Goal: Task Accomplishment & Management: Manage account settings

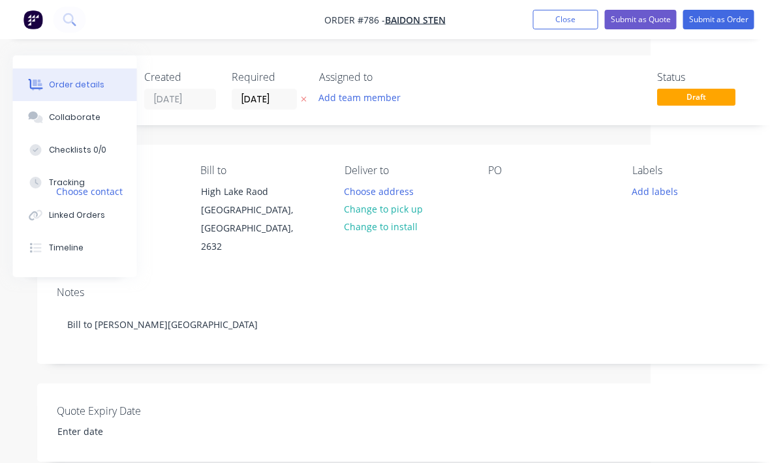
scroll to position [0, 119]
click at [732, 18] on button "Submit as Order" at bounding box center [718, 20] width 71 height 20
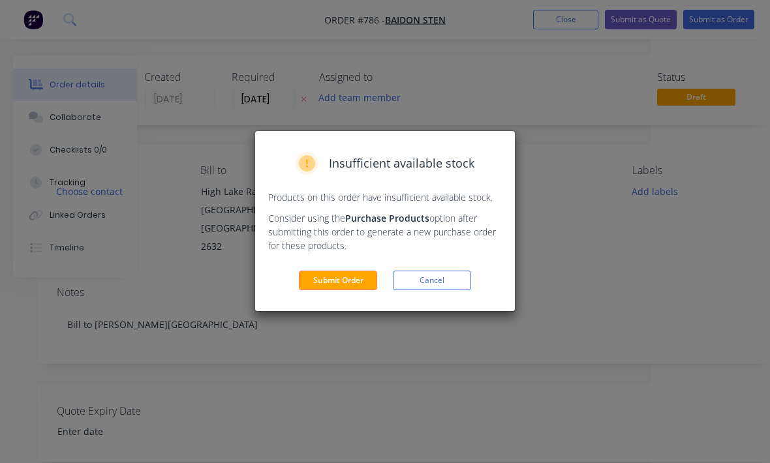
click at [333, 283] on button "Submit Order" at bounding box center [338, 281] width 78 height 20
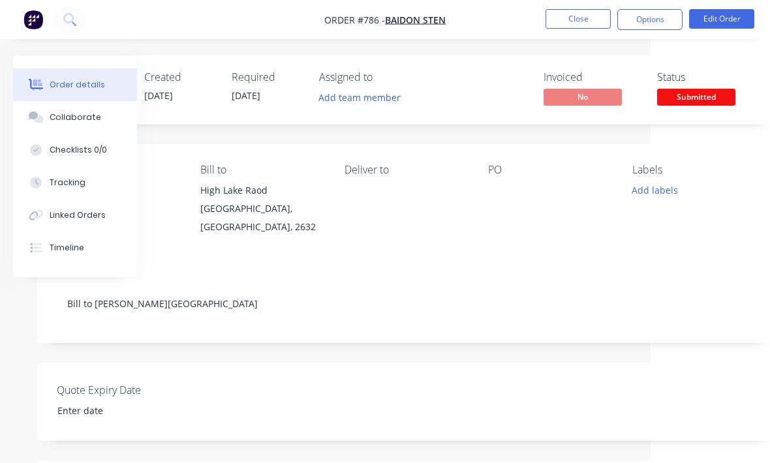
click at [707, 95] on span "Submitted" at bounding box center [696, 97] width 78 height 16
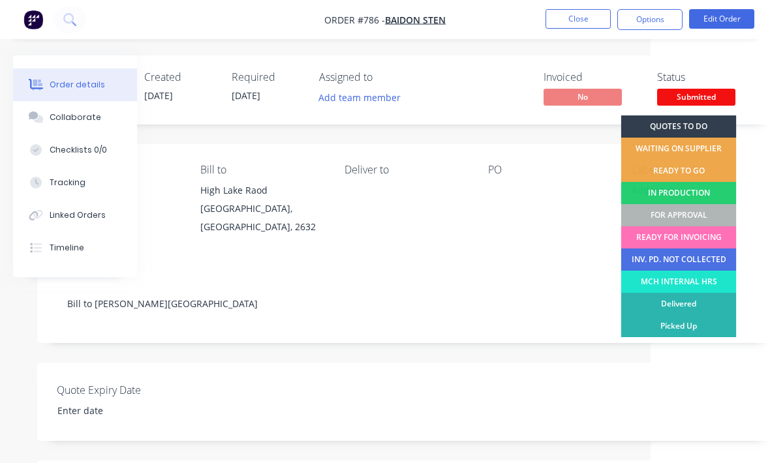
click at [704, 191] on div "IN PRODUCTION" at bounding box center [678, 193] width 115 height 22
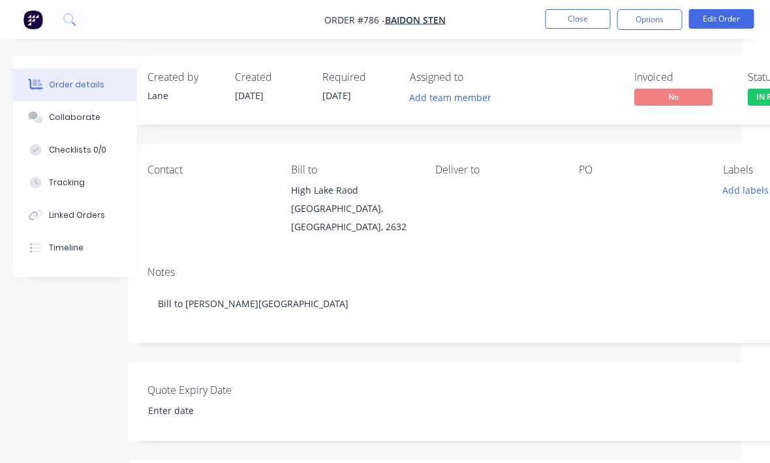
scroll to position [0, 0]
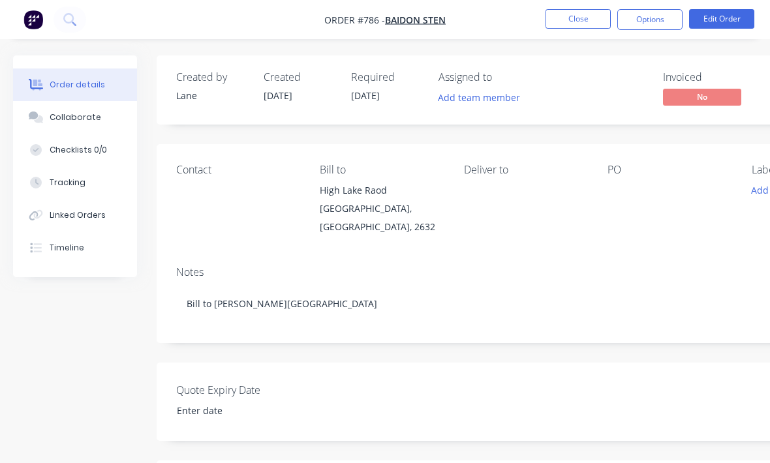
click at [569, 18] on button "Close" at bounding box center [577, 19] width 65 height 20
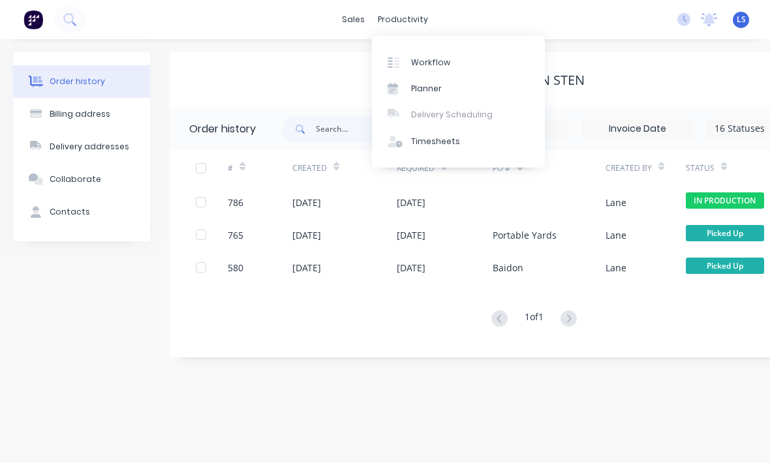
click at [415, 68] on link "Workflow" at bounding box center [458, 62] width 173 height 26
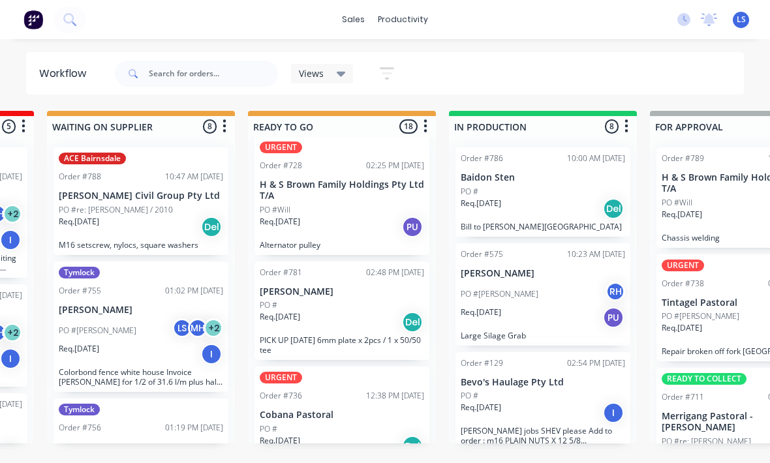
scroll to position [13, 0]
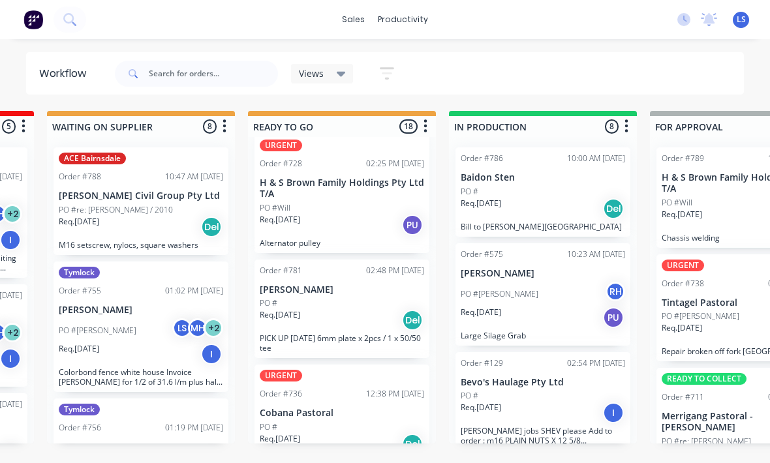
click at [378, 284] on p "[PERSON_NAME]" at bounding box center [342, 289] width 164 height 11
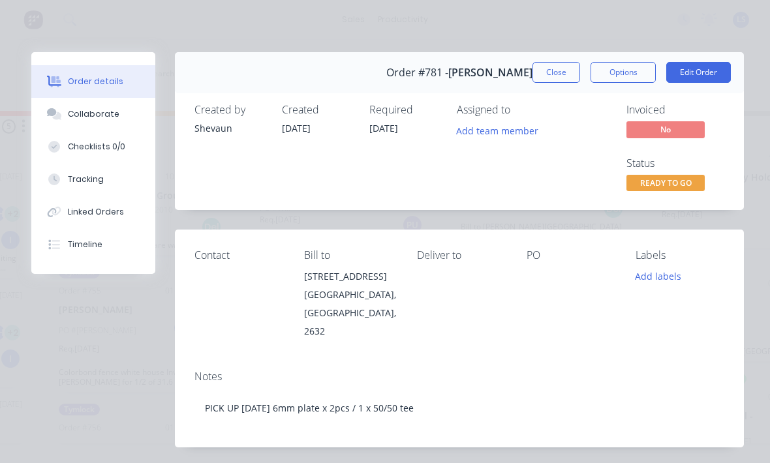
scroll to position [0, 0]
click at [559, 80] on button "Close" at bounding box center [556, 72] width 48 height 21
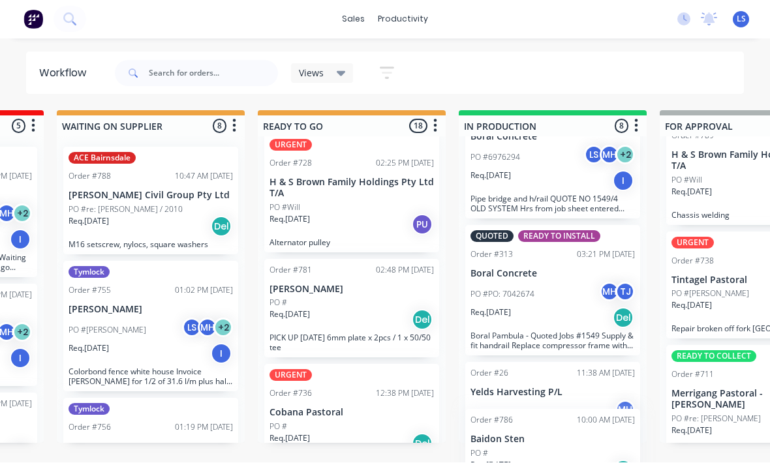
scroll to position [584, 0]
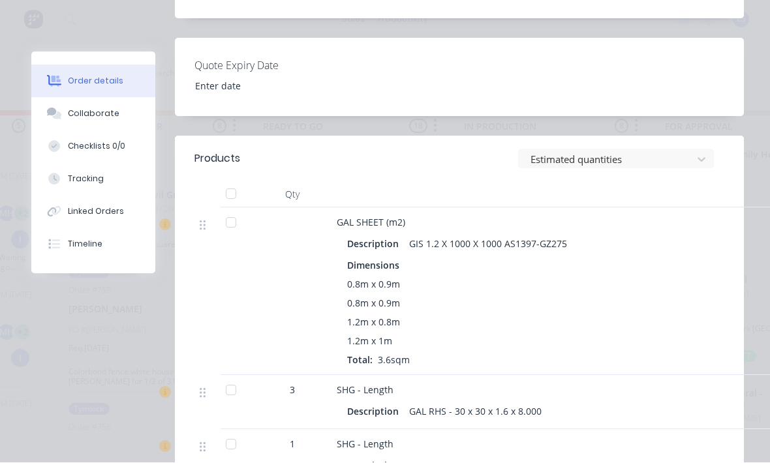
scroll to position [427, 0]
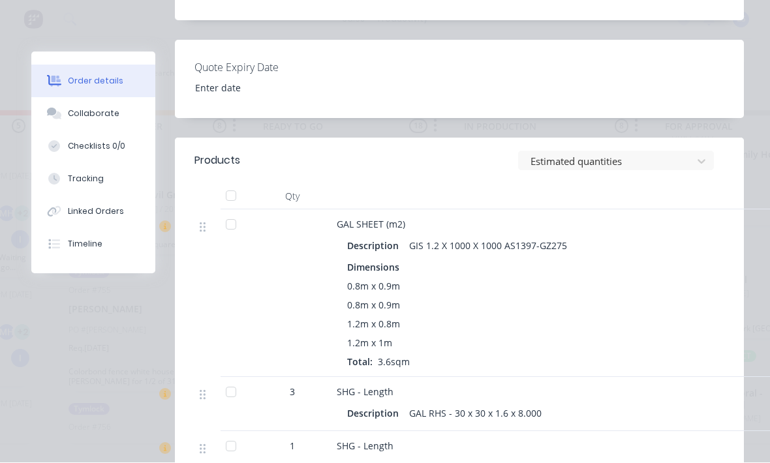
click at [106, 187] on button "Tracking" at bounding box center [93, 179] width 124 height 33
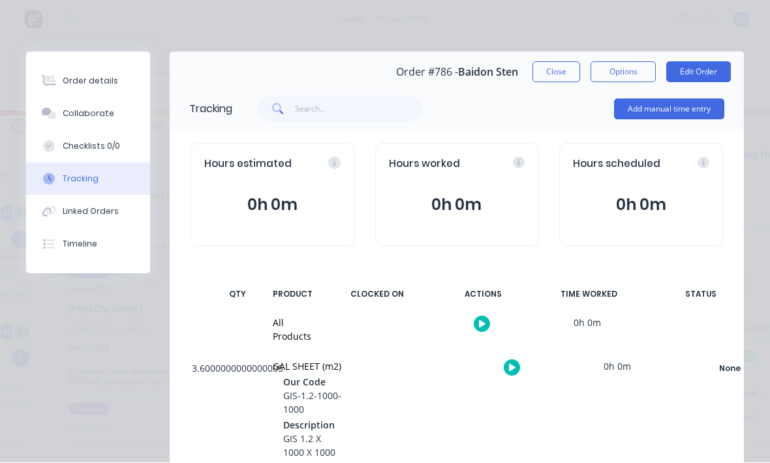
click at [691, 112] on button "Add manual time entry" at bounding box center [669, 109] width 110 height 21
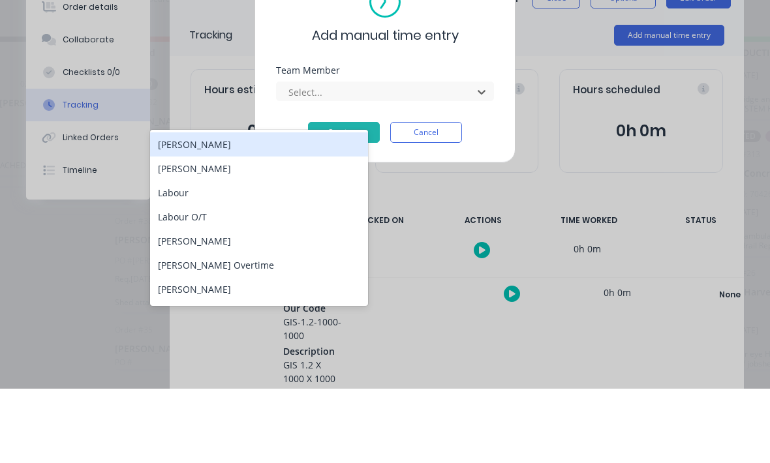
scroll to position [23, 119]
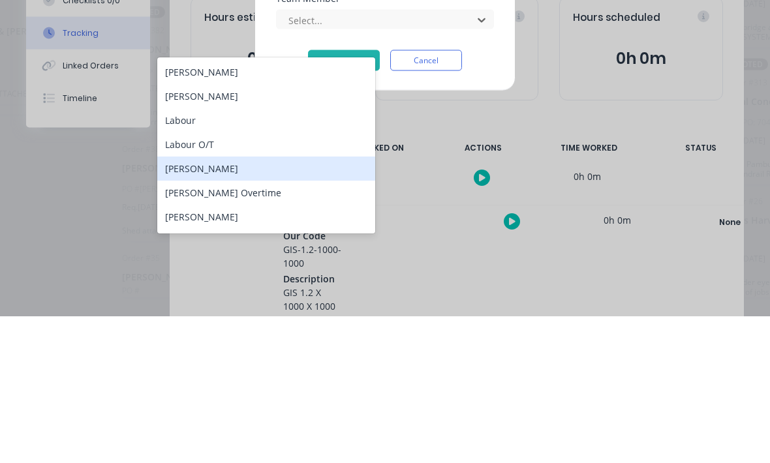
click at [264, 303] on div "[PERSON_NAME]" at bounding box center [266, 315] width 218 height 24
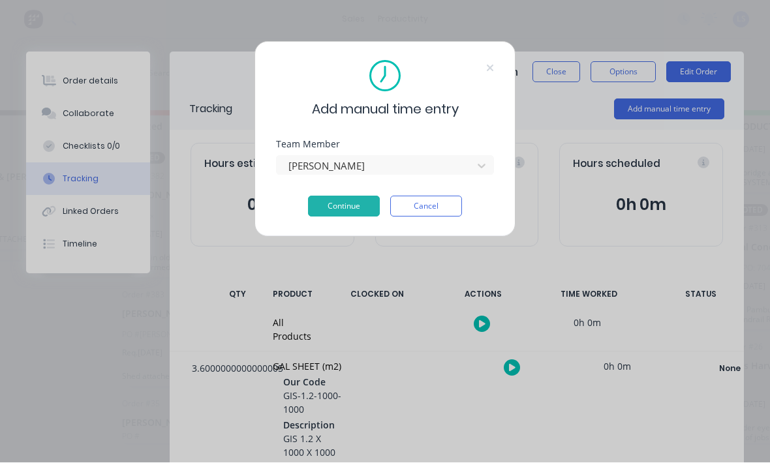
click at [335, 216] on button "Continue" at bounding box center [344, 206] width 72 height 21
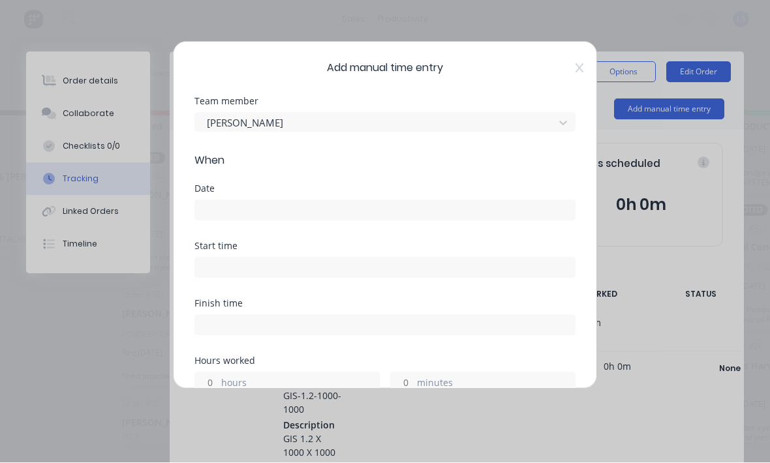
click at [408, 229] on div "Date" at bounding box center [384, 213] width 381 height 57
click at [461, 205] on input at bounding box center [385, 211] width 380 height 20
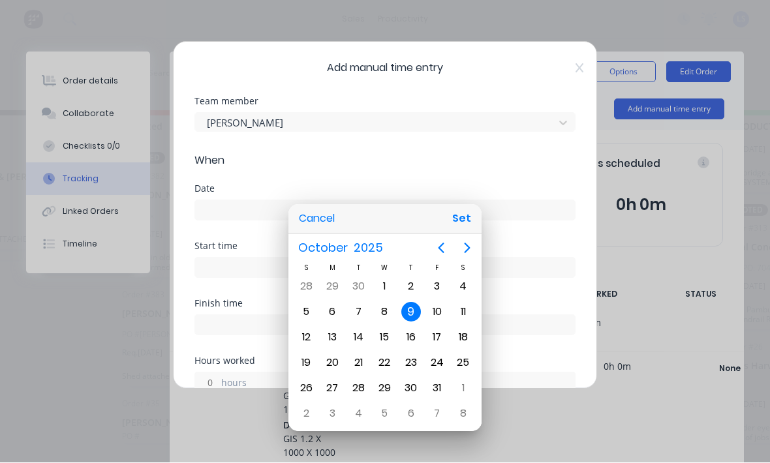
click at [361, 314] on div "7" at bounding box center [358, 313] width 20 height 20
click at [466, 222] on button "Set" at bounding box center [461, 218] width 29 height 23
type input "[DATE]"
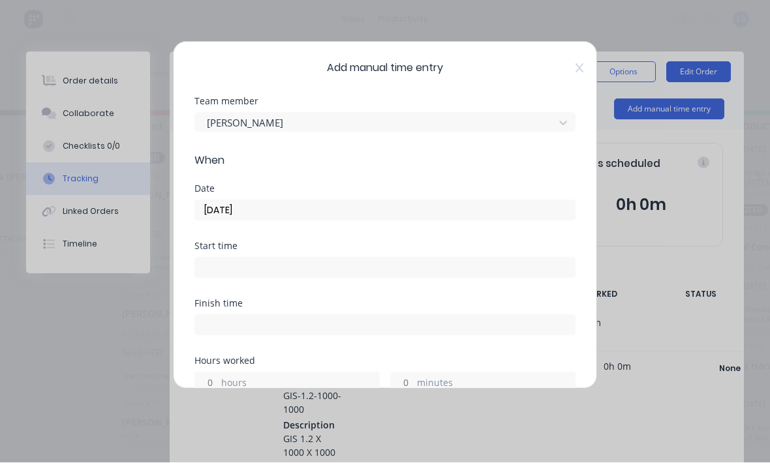
click at [457, 266] on input at bounding box center [385, 268] width 380 height 20
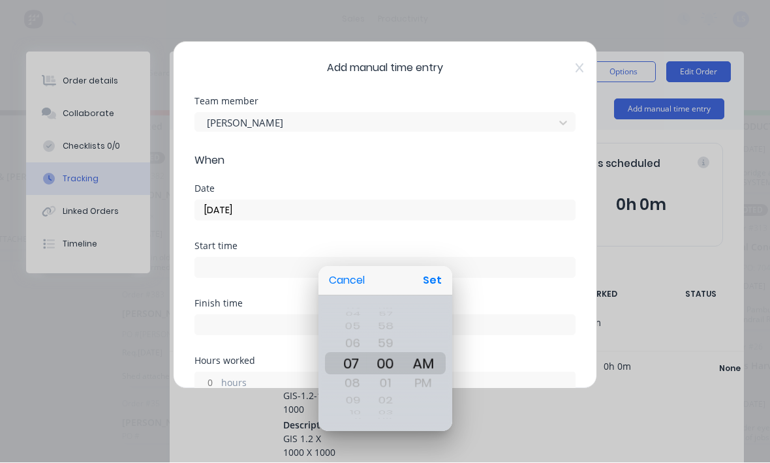
click at [434, 280] on button "Set" at bounding box center [431, 280] width 29 height 23
type input "07:00 AM"
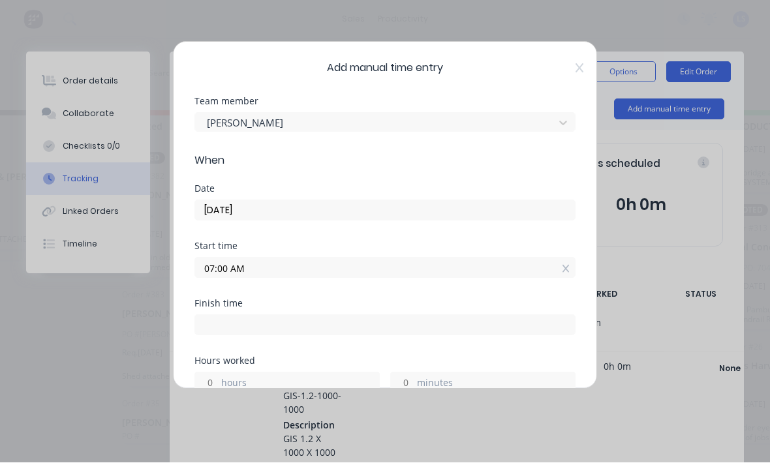
click at [414, 331] on input at bounding box center [385, 326] width 380 height 20
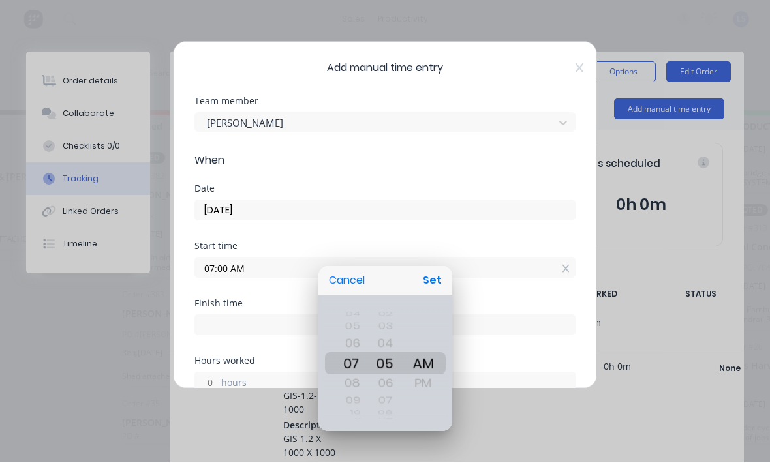
click at [546, 275] on div at bounding box center [385, 232] width 978 height 672
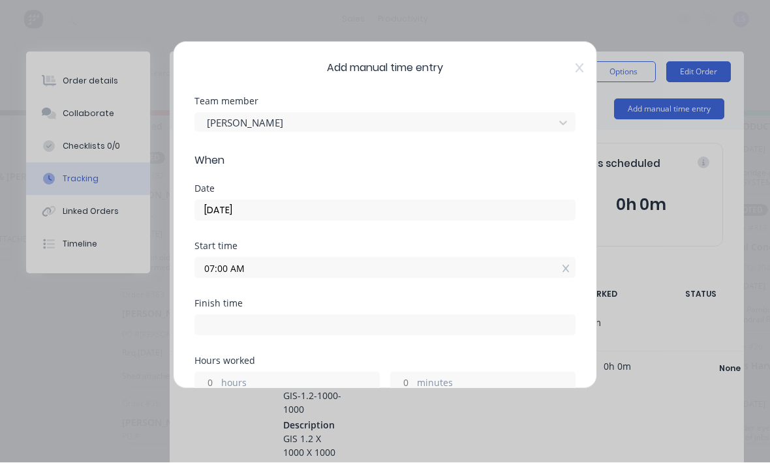
click at [481, 379] on label "minutes" at bounding box center [496, 384] width 158 height 16
click at [414, 379] on input "minutes" at bounding box center [402, 383] width 23 height 20
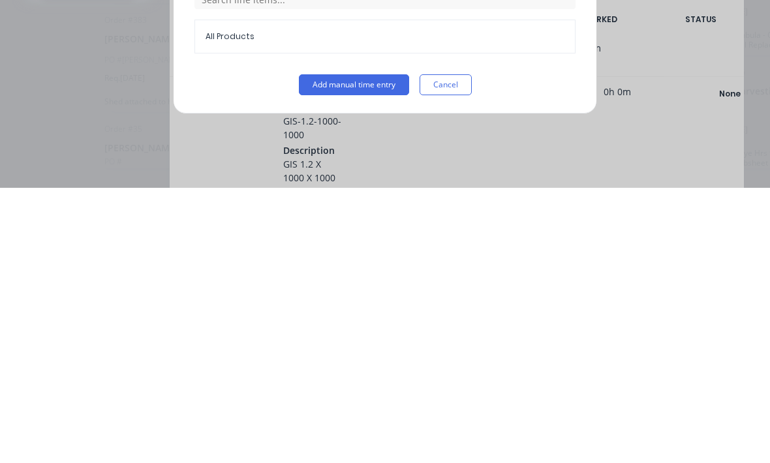
scroll to position [534, 0]
type input "30"
click at [374, 350] on button "Add manual time entry" at bounding box center [354, 360] width 110 height 21
type input "07:30 AM"
type input "0"
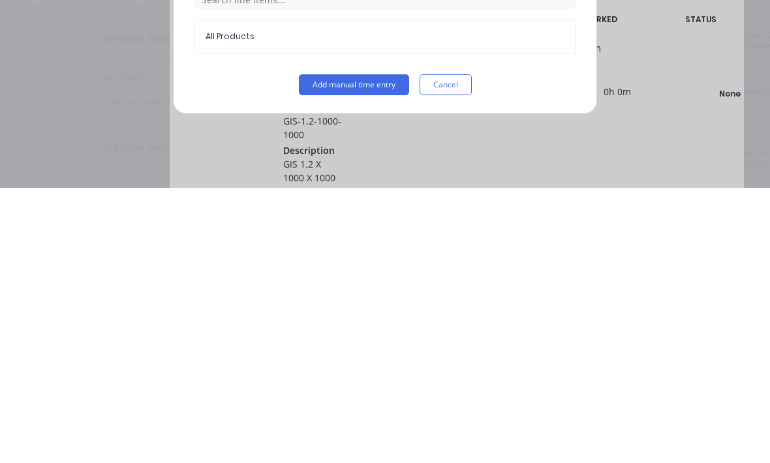
type input "29"
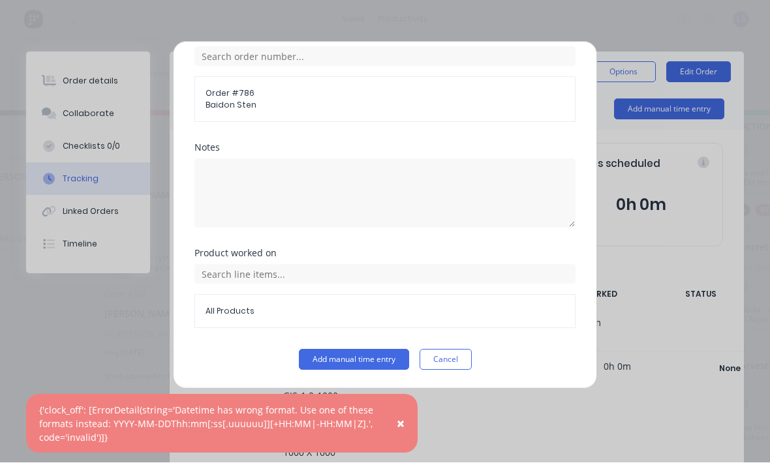
click at [359, 355] on button "Add manual time entry" at bounding box center [354, 360] width 110 height 21
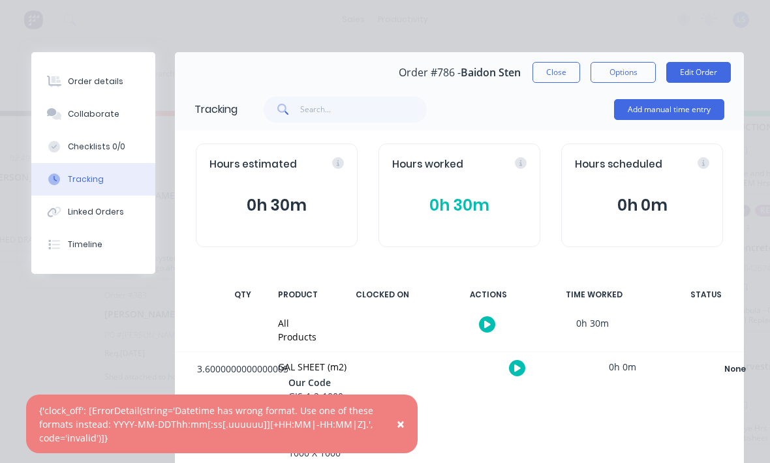
click at [551, 72] on button "Close" at bounding box center [556, 72] width 48 height 21
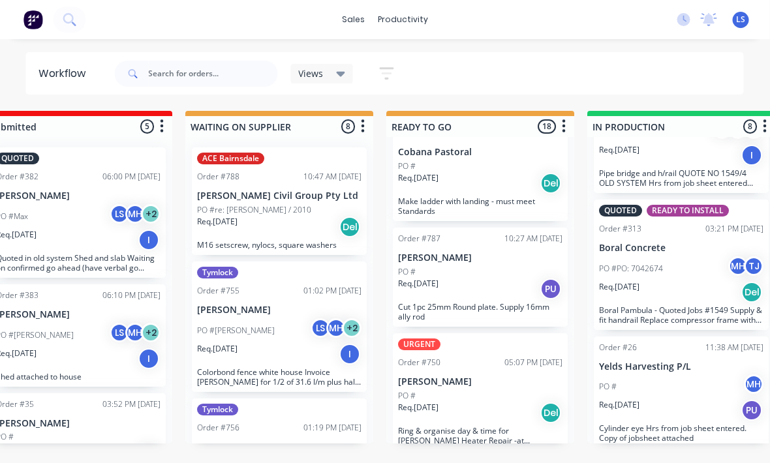
scroll to position [273, 0]
click at [488, 275] on div "Order #787 10:27 AM [DATE] [PERSON_NAME] PO # Req. [DATE] PU Cut 1pc 25mm Round…" at bounding box center [480, 277] width 175 height 99
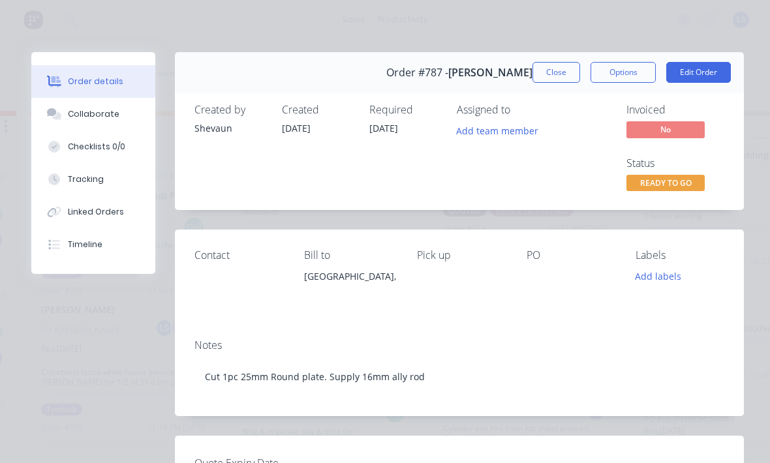
scroll to position [0, 0]
click at [695, 65] on button "Edit Order" at bounding box center [698, 72] width 65 height 21
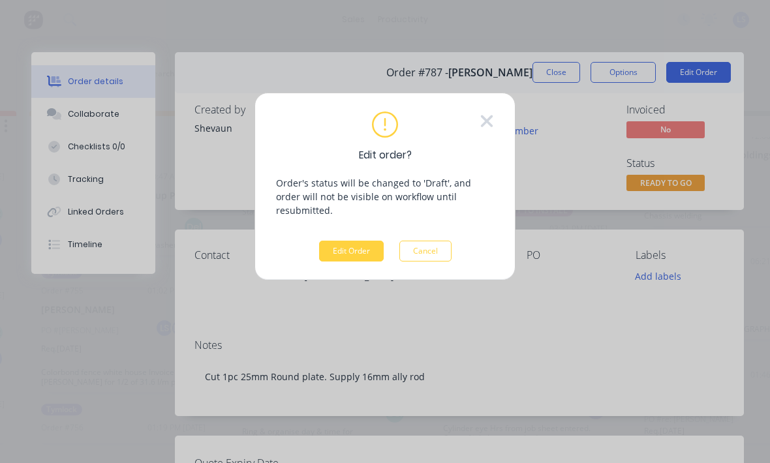
click at [326, 247] on button "Edit Order" at bounding box center [351, 251] width 65 height 21
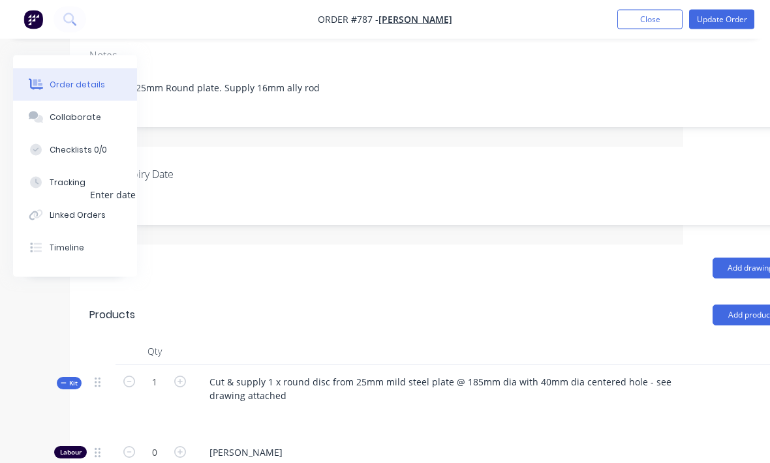
scroll to position [204, 91]
click at [45, 186] on div at bounding box center [36, 183] width 20 height 12
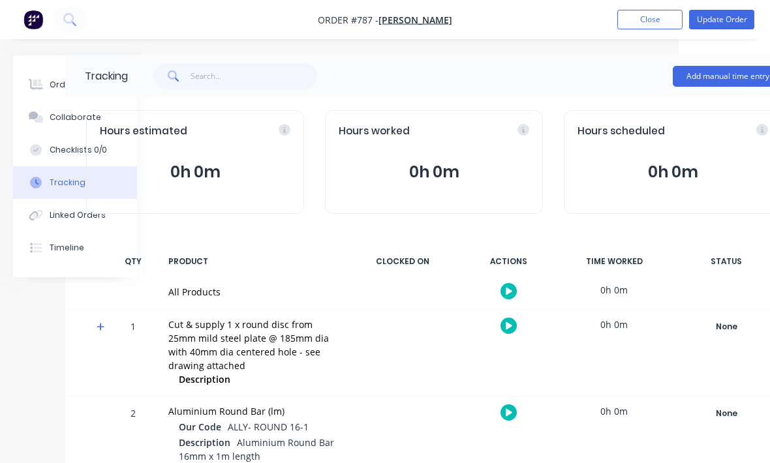
click at [42, 115] on icon at bounding box center [36, 118] width 15 height 12
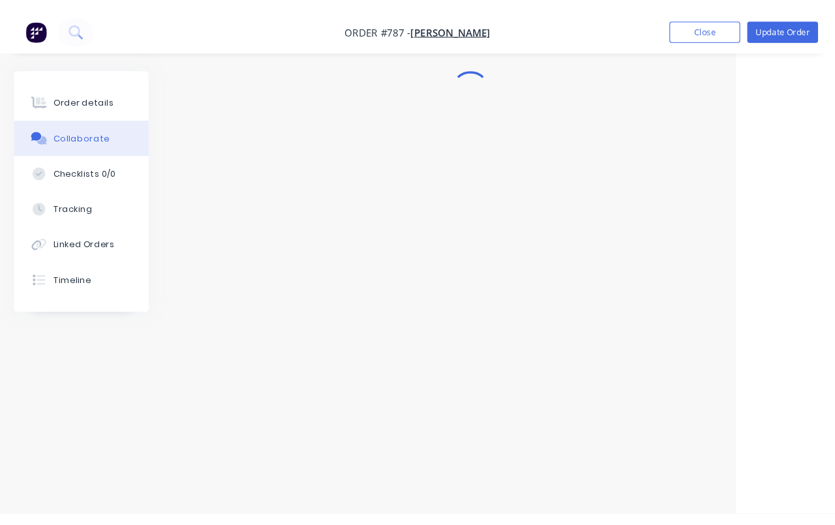
scroll to position [0, 91]
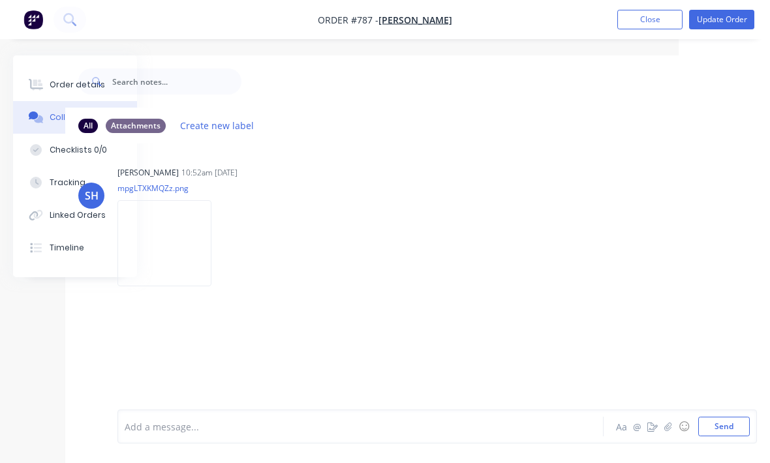
click at [162, 254] on img at bounding box center [164, 242] width 94 height 85
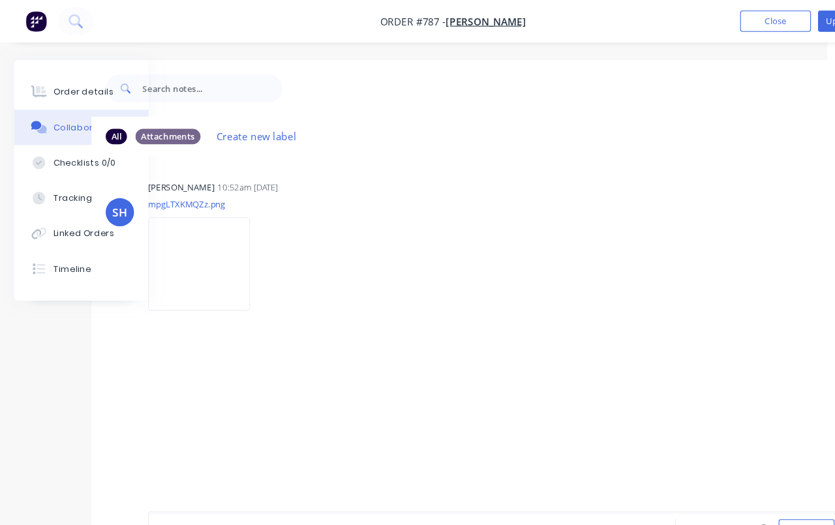
scroll to position [0, 72]
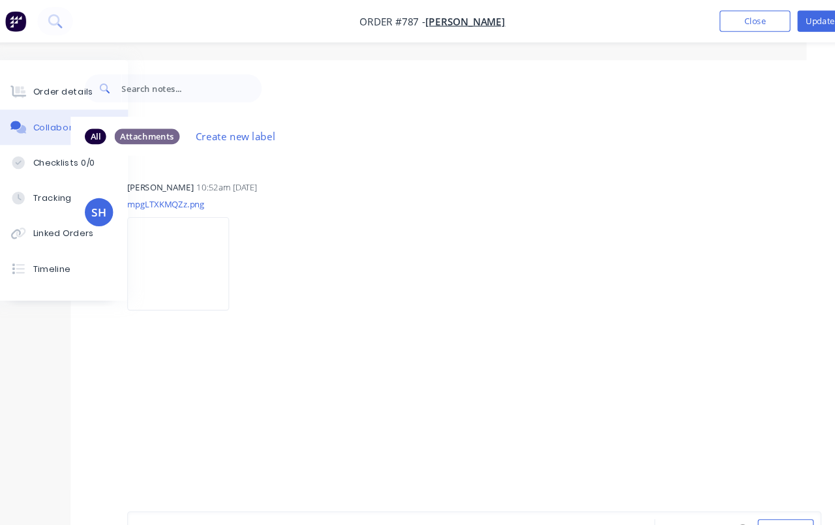
click at [50, 88] on div "Order details" at bounding box center [77, 85] width 55 height 12
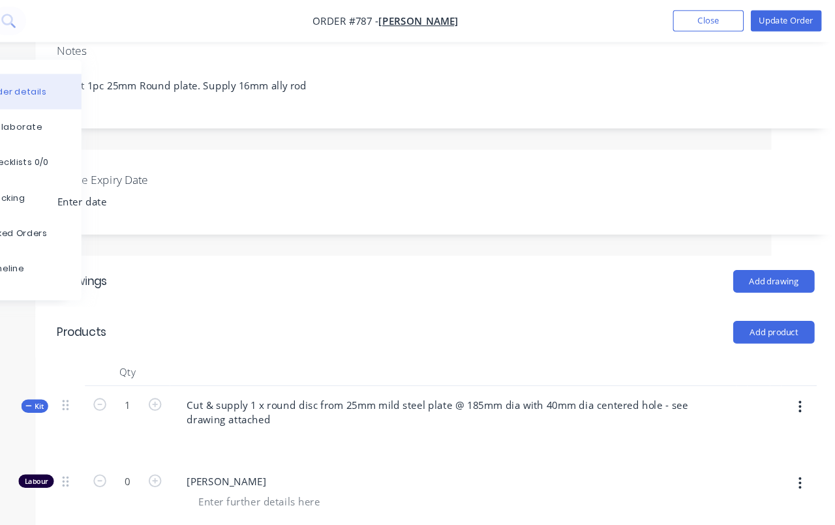
scroll to position [210, 62]
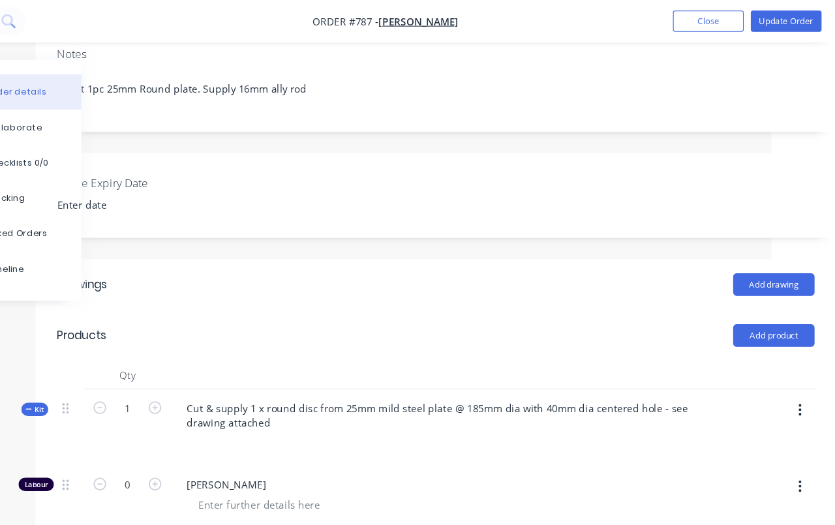
click at [682, 23] on button "Close" at bounding box center [714, 20] width 65 height 20
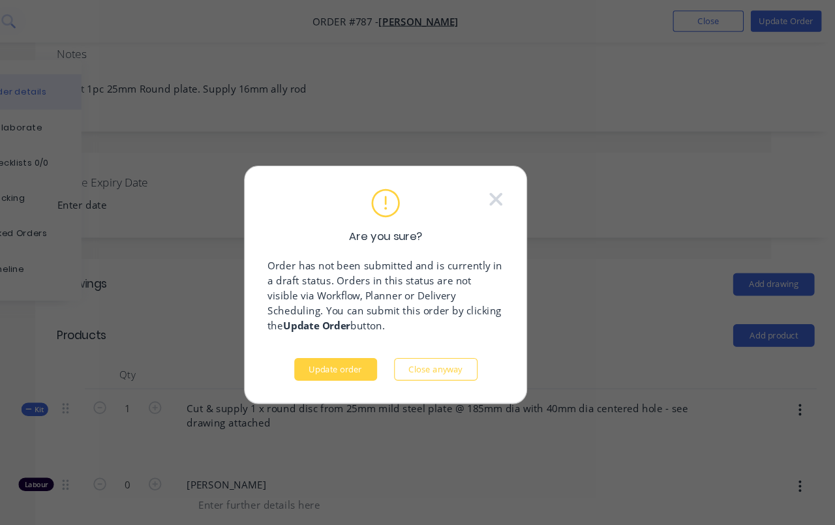
click at [333, 348] on button "Update order" at bounding box center [371, 340] width 76 height 21
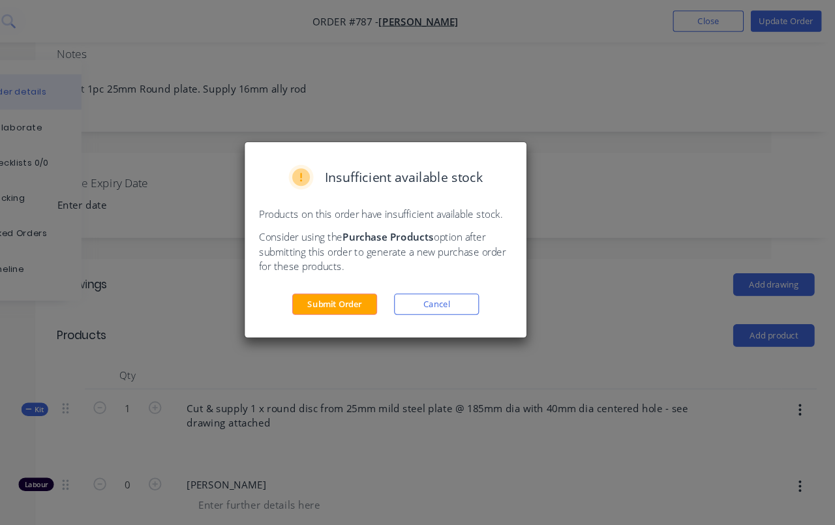
click at [331, 286] on button "Submit Order" at bounding box center [370, 281] width 78 height 20
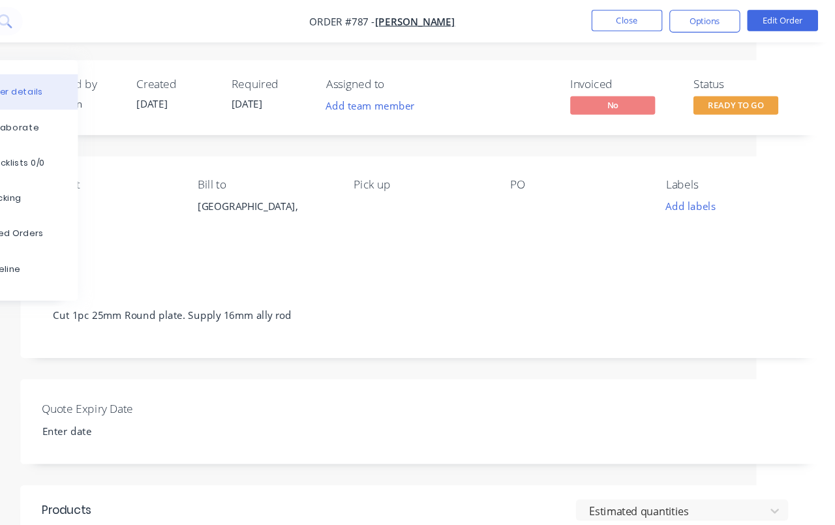
scroll to position [0, 72]
click at [611, 15] on button "Close" at bounding box center [643, 19] width 65 height 20
